Goal: Information Seeking & Learning: Learn about a topic

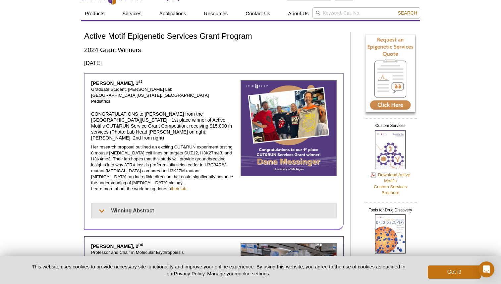
scroll to position [13, 0]
drag, startPoint x: 163, startPoint y: 147, endPoint x: 177, endPoint y: 147, distance: 14.3
click at [177, 147] on p "Her research proposal outlined an exciting CUT&RUN experiment testing 8 mouse g…" at bounding box center [163, 168] width 145 height 48
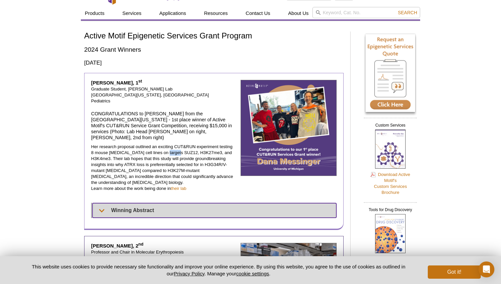
click at [109, 203] on summary "Winning Abstract" at bounding box center [215, 210] width 244 height 15
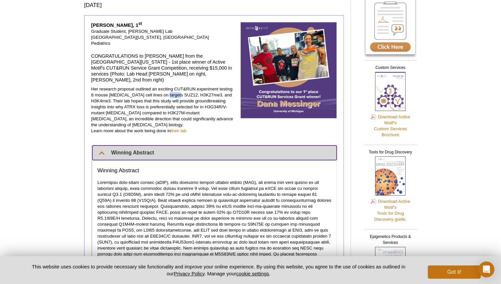
scroll to position [64, 0]
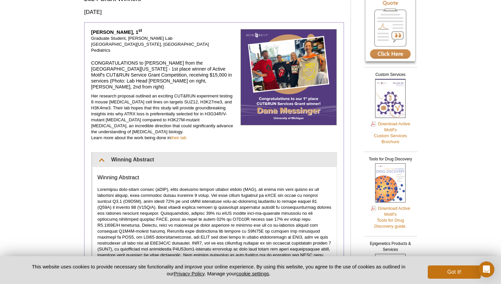
click at [150, 106] on p "Her research proposal outlined an exciting CUT&RUN experiment testing 8 mouse g…" at bounding box center [163, 117] width 145 height 48
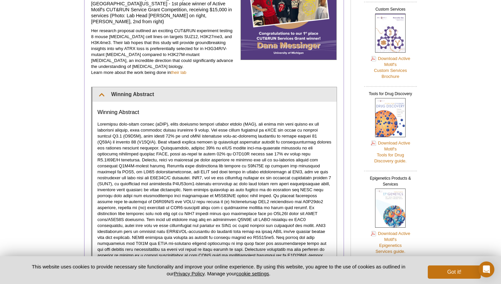
scroll to position [131, 0]
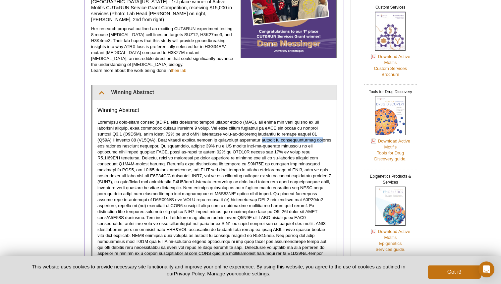
drag, startPoint x: 242, startPoint y: 127, endPoint x: 300, endPoint y: 127, distance: 57.7
click at [300, 127] on p at bounding box center [215, 193] width 234 height 149
drag, startPoint x: 222, startPoint y: 128, endPoint x: 305, endPoint y: 129, distance: 82.6
click at [305, 130] on p at bounding box center [215, 193] width 234 height 149
drag, startPoint x: 307, startPoint y: 128, endPoint x: 222, endPoint y: 129, distance: 84.9
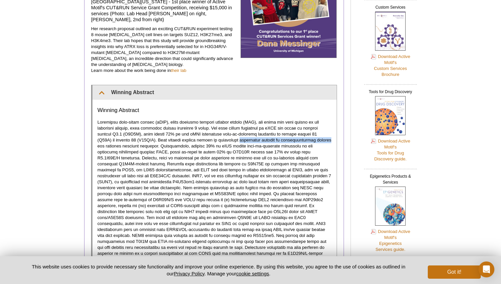
click at [222, 129] on p at bounding box center [215, 193] width 234 height 149
drag, startPoint x: 222, startPoint y: 127, endPoint x: 129, endPoint y: 135, distance: 93.2
click at [129, 135] on p at bounding box center [215, 193] width 234 height 149
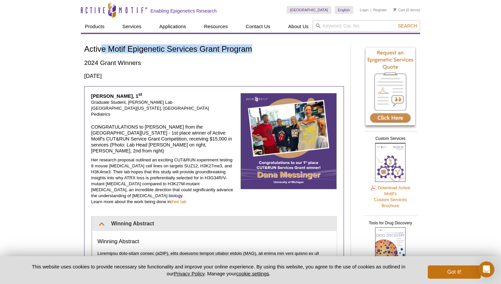
drag, startPoint x: 251, startPoint y: 49, endPoint x: 102, endPoint y: 44, distance: 149.0
click at [102, 45] on h1 "Active Motif Epigenetic Services Grant Program" at bounding box center [214, 50] width 260 height 10
copy h1 "Active Motif Epigenetic Services Grant Program"
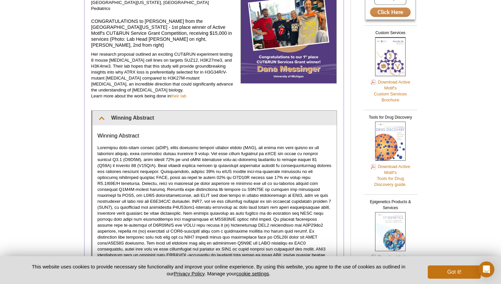
scroll to position [167, 0]
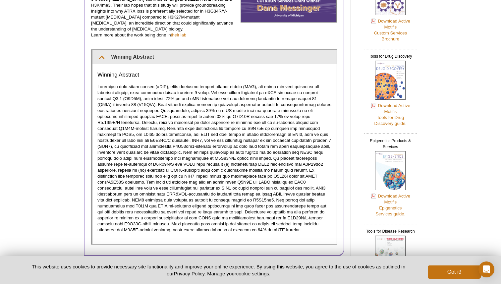
click at [219, 162] on p at bounding box center [215, 158] width 234 height 149
drag, startPoint x: 223, startPoint y: 92, endPoint x: 273, endPoint y: 92, distance: 50.1
click at [273, 92] on p at bounding box center [215, 158] width 234 height 149
drag, startPoint x: 198, startPoint y: 92, endPoint x: 128, endPoint y: 98, distance: 69.9
click at [128, 98] on p at bounding box center [215, 158] width 234 height 149
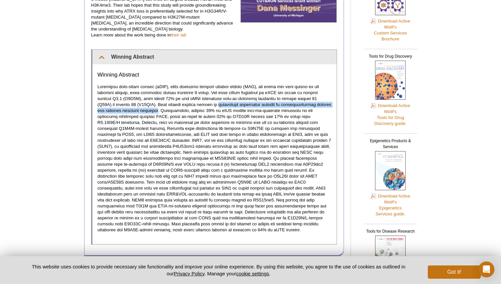
copy p "widespread epigenetic impacts on transcriptional control and distinct clinical …"
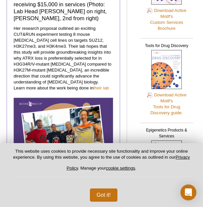
select select "[GEOGRAPHIC_DATA]"
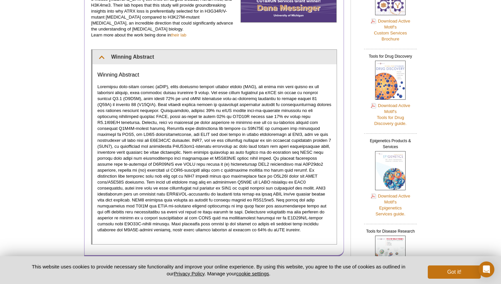
click at [218, 110] on p at bounding box center [215, 158] width 234 height 149
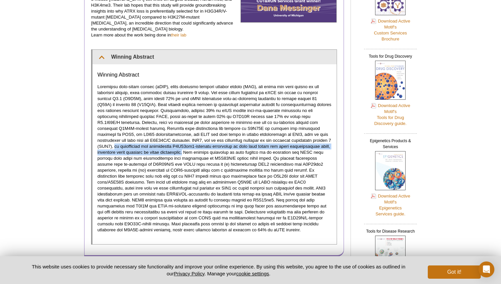
drag, startPoint x: 279, startPoint y: 128, endPoint x: 139, endPoint y: 141, distance: 140.6
click at [139, 141] on p at bounding box center [215, 158] width 234 height 149
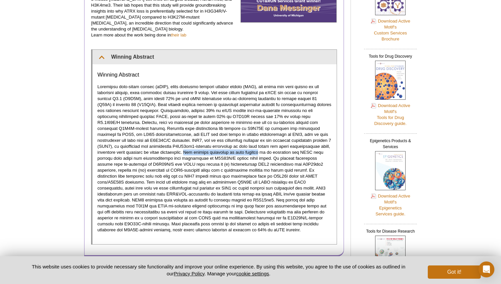
drag, startPoint x: 141, startPoint y: 140, endPoint x: 208, endPoint y: 141, distance: 67.0
click at [208, 141] on p at bounding box center [215, 158] width 234 height 149
copy p "The overall objective of this project"
click at [219, 151] on p at bounding box center [215, 158] width 234 height 149
drag, startPoint x: 225, startPoint y: 146, endPoint x: 282, endPoint y: 146, distance: 56.7
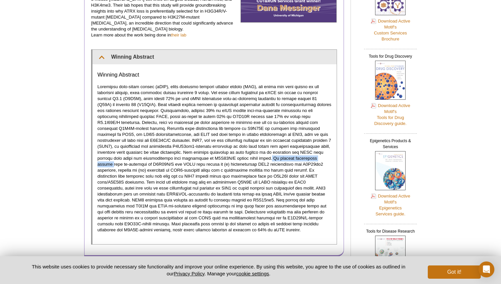
click at [282, 146] on p at bounding box center [215, 158] width 234 height 149
copy p "My central hypothesis states"
click at [298, 164] on p at bounding box center [215, 158] width 234 height 149
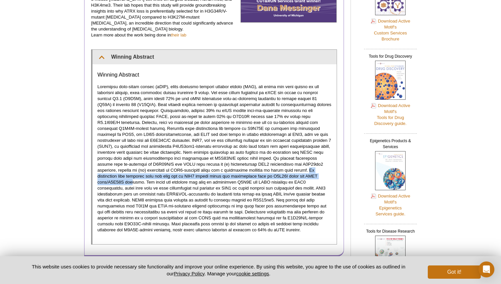
drag, startPoint x: 265, startPoint y: 160, endPoint x: 300, endPoint y: 164, distance: 35.1
click at [300, 164] on p at bounding box center [215, 158] width 234 height 149
drag, startPoint x: 309, startPoint y: 165, endPoint x: 267, endPoint y: 159, distance: 42.8
click at [267, 159] on p at bounding box center [215, 158] width 234 height 149
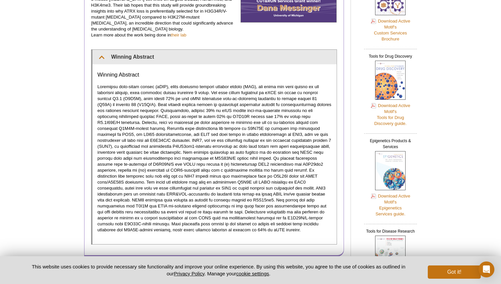
click at [118, 171] on p at bounding box center [215, 158] width 234 height 149
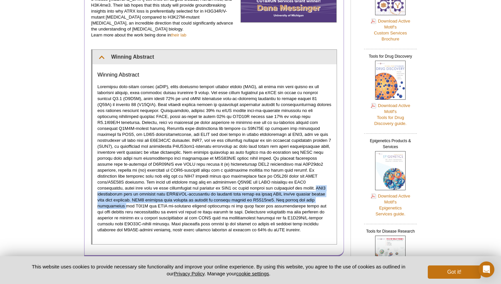
drag, startPoint x: 254, startPoint y: 175, endPoint x: 264, endPoint y: 191, distance: 19.0
click at [264, 191] on p at bounding box center [215, 158] width 234 height 149
click at [295, 181] on p at bounding box center [215, 158] width 234 height 149
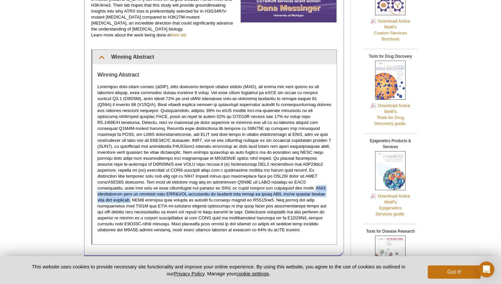
drag, startPoint x: 296, startPoint y: 183, endPoint x: 253, endPoint y: 175, distance: 43.8
click at [253, 175] on p at bounding box center [215, 158] width 234 height 149
drag, startPoint x: 199, startPoint y: 189, endPoint x: 196, endPoint y: 180, distance: 9.2
click at [196, 180] on p at bounding box center [215, 158] width 234 height 149
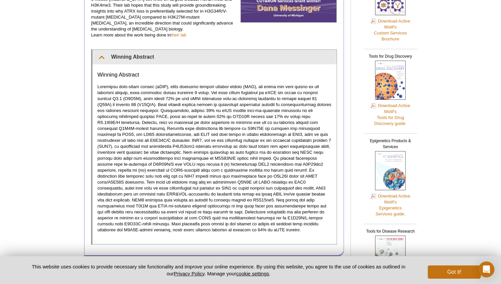
click at [270, 185] on p at bounding box center [215, 158] width 234 height 149
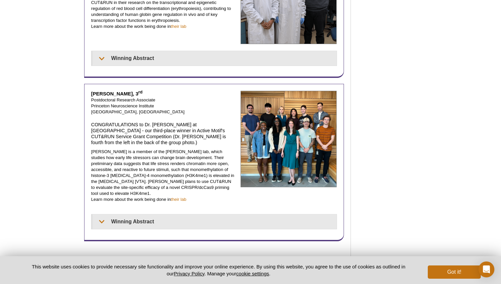
scroll to position [491, 0]
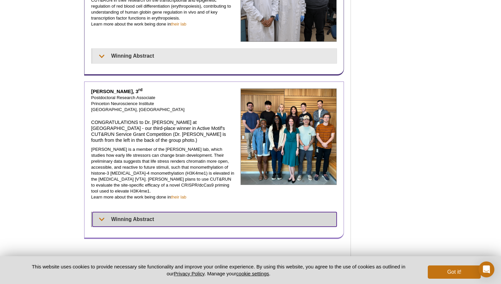
click at [137, 212] on summary "Winning Abstract" at bounding box center [215, 219] width 244 height 15
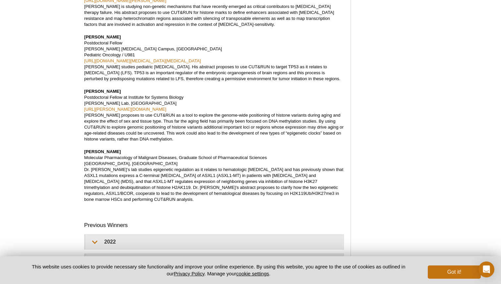
scroll to position [1061, 0]
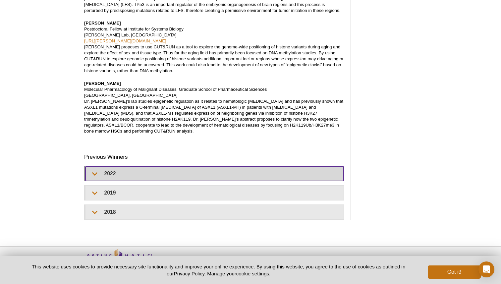
click at [142, 166] on summary "2022" at bounding box center [215, 173] width 258 height 15
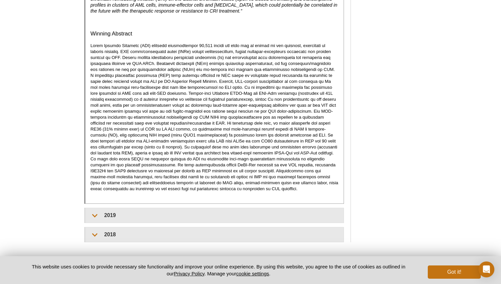
scroll to position [1411, 0]
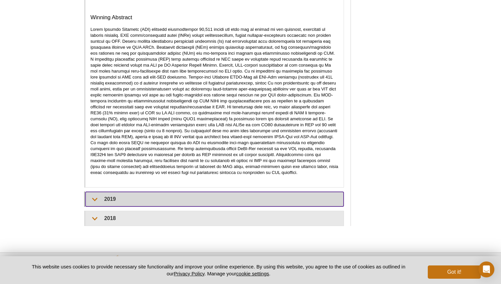
click at [159, 192] on summary "2019" at bounding box center [215, 199] width 258 height 15
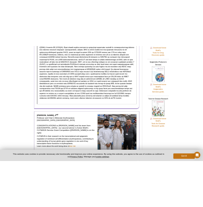
scroll to position [267, 0]
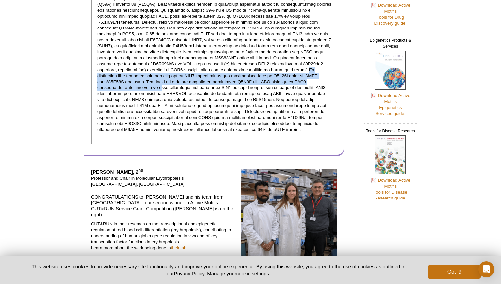
drag, startPoint x: 266, startPoint y: 57, endPoint x: 304, endPoint y: 67, distance: 39.0
click at [304, 67] on p at bounding box center [215, 57] width 234 height 149
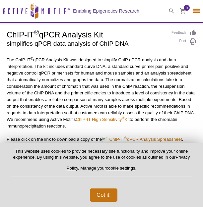
select select "[GEOGRAPHIC_DATA]"
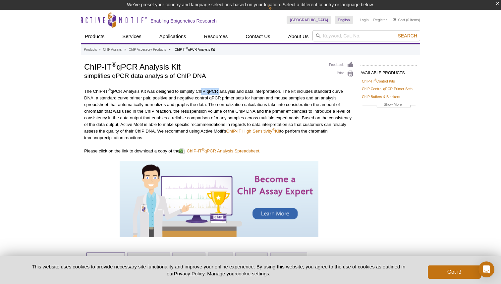
drag, startPoint x: 219, startPoint y: 92, endPoint x: 201, endPoint y: 93, distance: 17.6
click at [201, 93] on p "The ChIP-IT ® qPCR Analysis Kit was designed to simplify ChIP qPCR analysis and…" at bounding box center [219, 114] width 270 height 53
click at [203, 105] on p "The ChIP-IT ® qPCR Analysis Kit was designed to simplify ChIP qPCR analysis and…" at bounding box center [219, 114] width 270 height 53
drag, startPoint x: 209, startPoint y: 98, endPoint x: 304, endPoint y: 98, distance: 94.5
click at [203, 98] on p "The ChIP-IT ® qPCR Analysis Kit was designed to simplify ChIP qPCR analysis and…" at bounding box center [219, 114] width 270 height 53
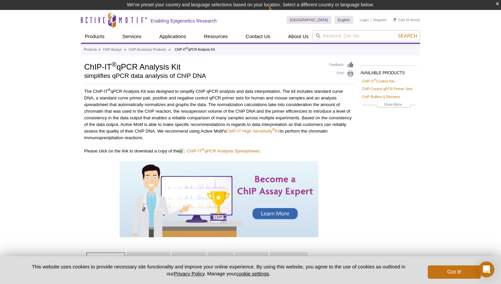
click at [143, 111] on p "The ChIP-IT ® qPCR Analysis Kit was designed to simplify ChIP qPCR analysis and…" at bounding box center [219, 114] width 270 height 53
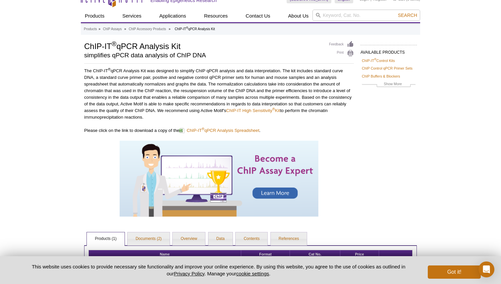
scroll to position [26, 0]
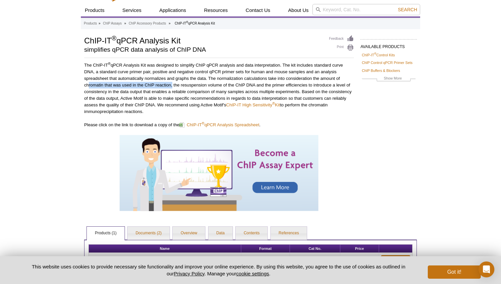
drag, startPoint x: 86, startPoint y: 87, endPoint x: 171, endPoint y: 87, distance: 84.9
click at [171, 87] on p "The ChIP-IT ® qPCR Analysis Kit was designed to simplify ChIP qPCR analysis and…" at bounding box center [219, 88] width 270 height 53
drag, startPoint x: 175, startPoint y: 86, endPoint x: 256, endPoint y: 84, distance: 81.0
click at [203, 84] on p "The ChIP-IT ® qPCR Analysis Kit was designed to simplify ChIP qPCR analysis and…" at bounding box center [219, 88] width 270 height 53
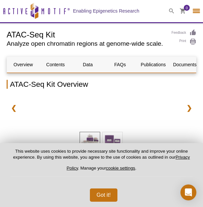
select select "[GEOGRAPHIC_DATA]"
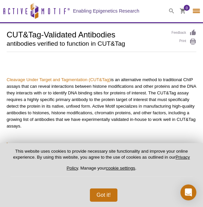
select select "[GEOGRAPHIC_DATA]"
